Goal: Find specific page/section: Find specific page/section

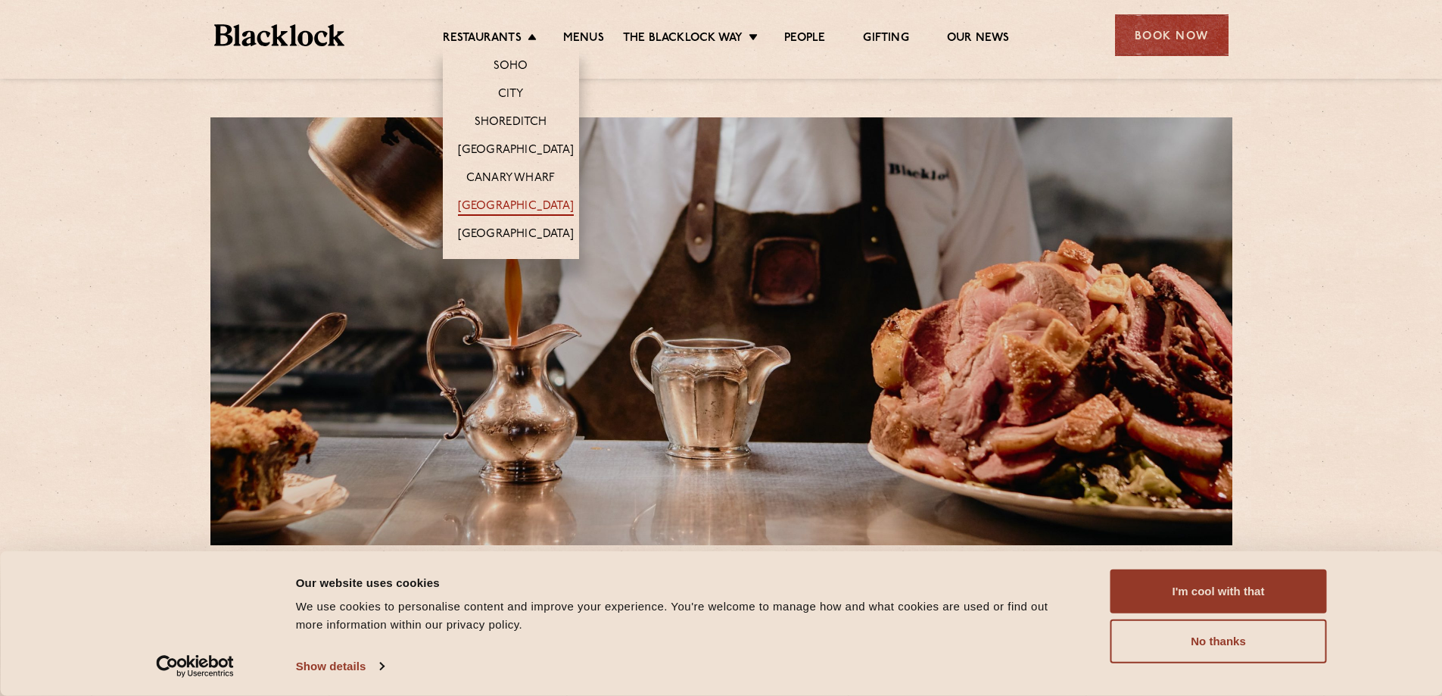
click at [495, 204] on link "[GEOGRAPHIC_DATA]" at bounding box center [516, 207] width 116 height 17
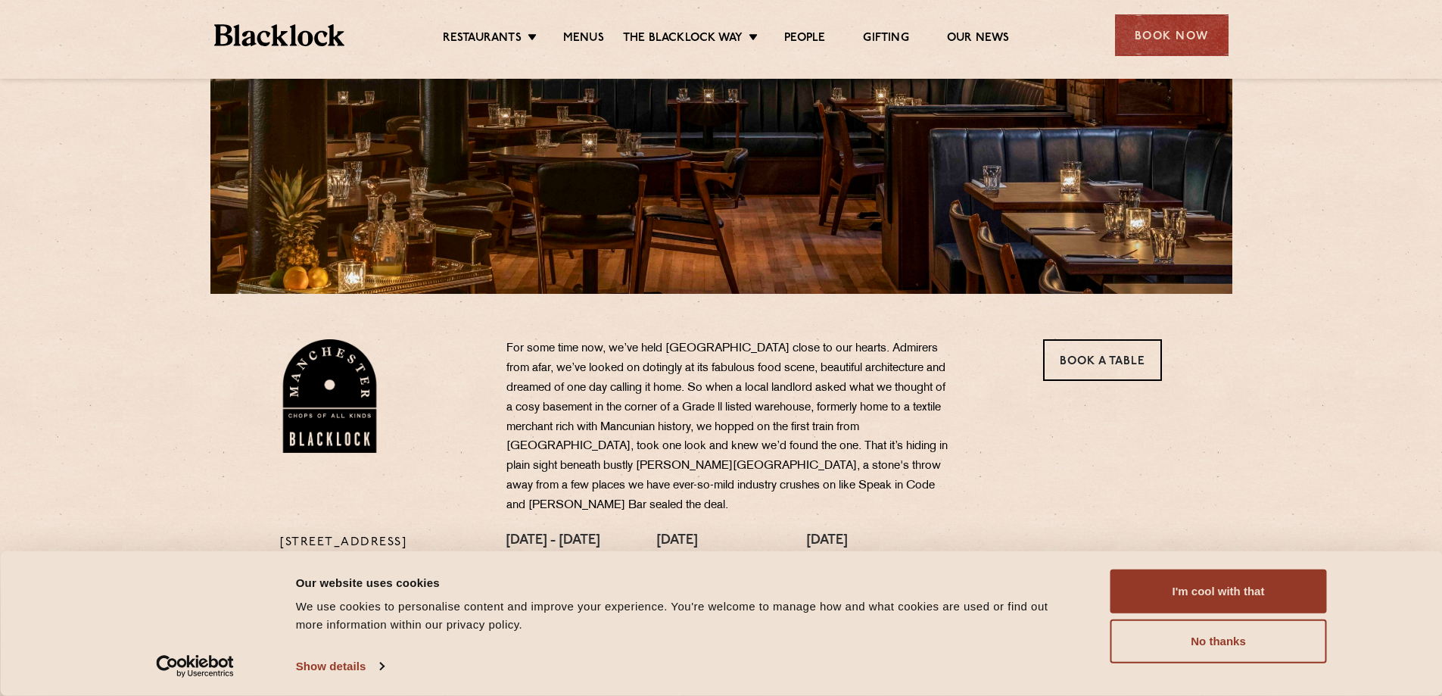
scroll to position [245, 0]
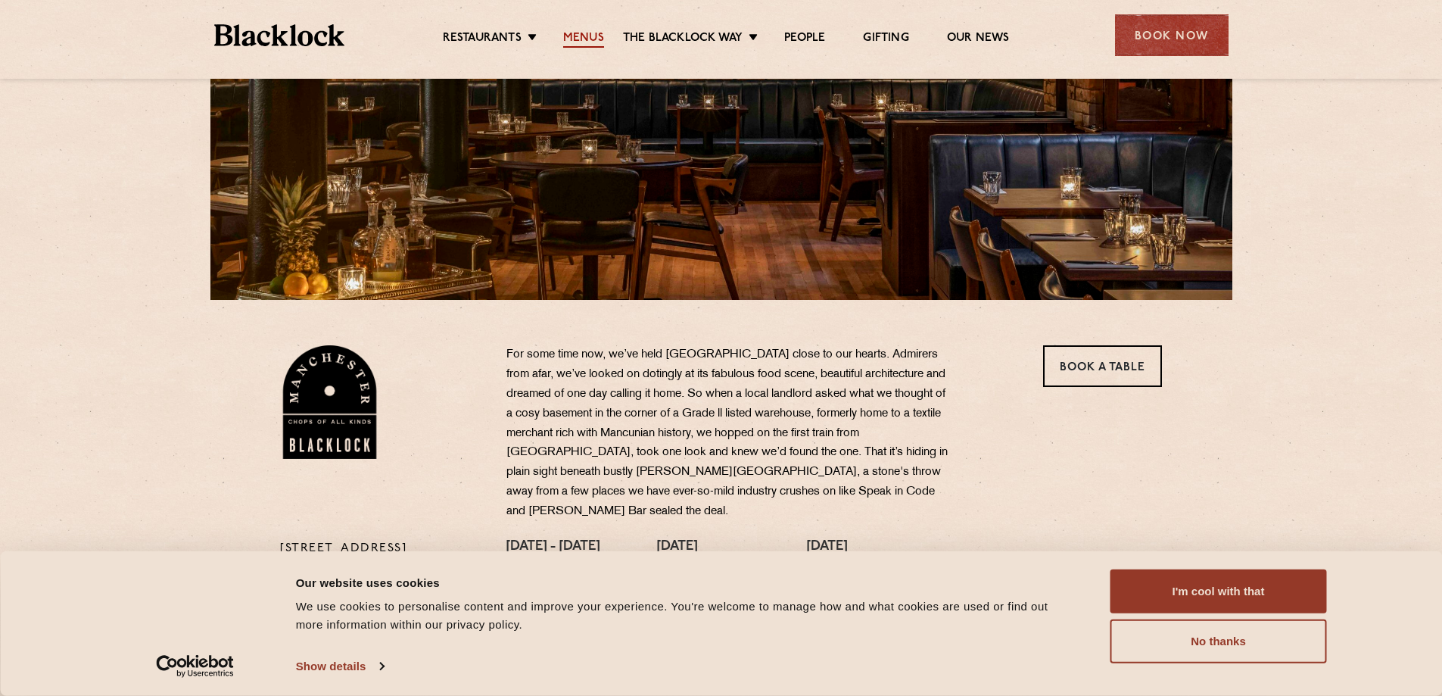
click at [586, 39] on link "Menus" at bounding box center [583, 39] width 41 height 17
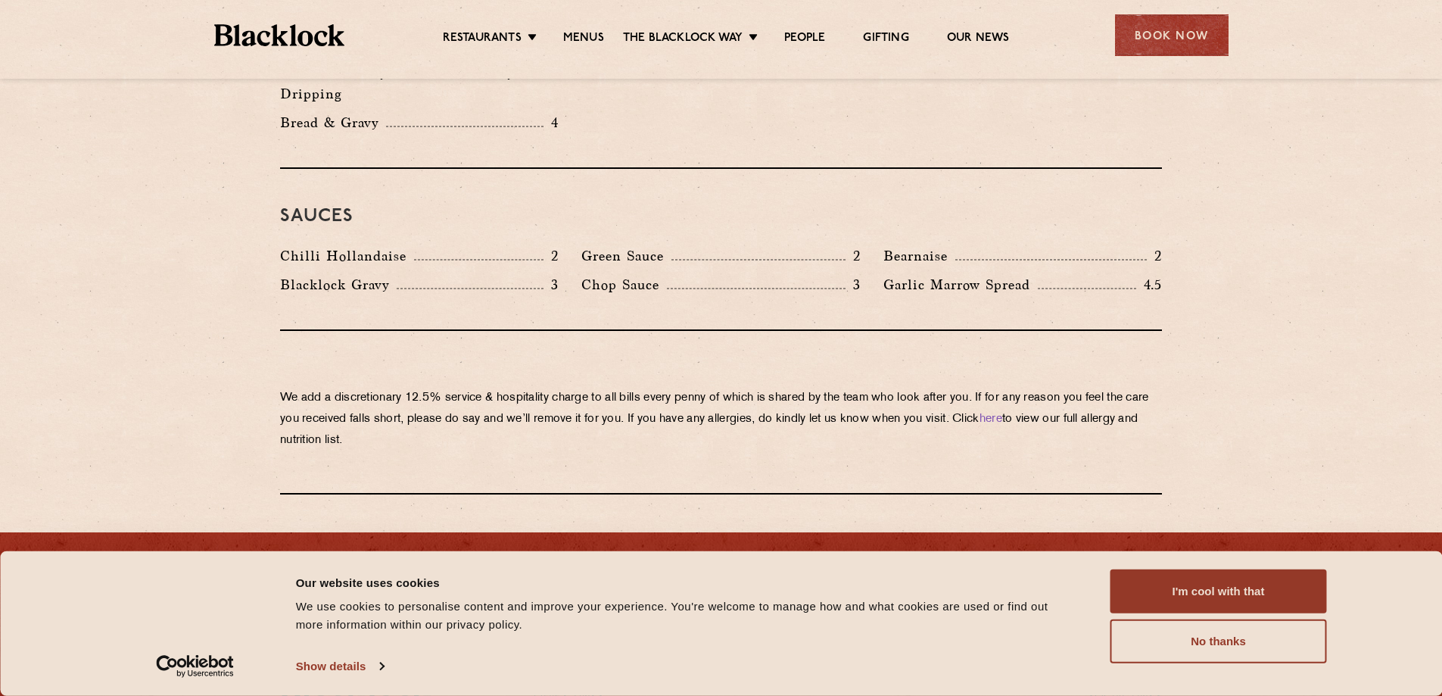
scroll to position [2569, 0]
